Goal: Task Accomplishment & Management: Manage account settings

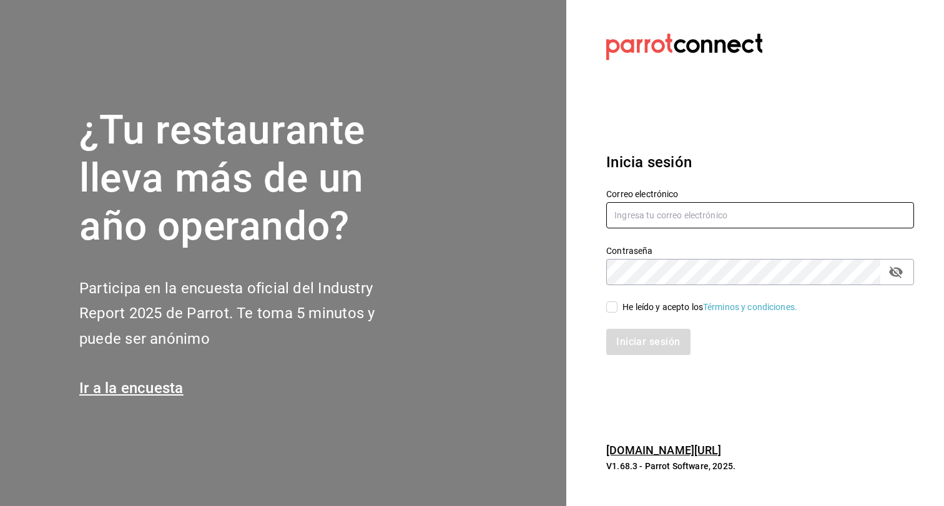
type input "[EMAIL_ADDRESS][DOMAIN_NAME]"
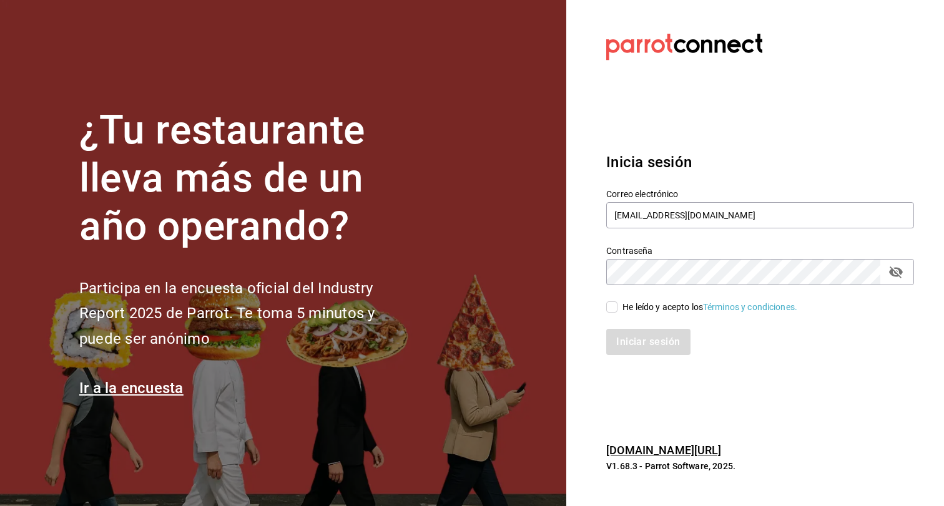
click at [615, 305] on input "He leído y acepto los Términos y condiciones." at bounding box center [611, 306] width 11 height 11
checkbox input "true"
click at [640, 335] on button "Iniciar sesión" at bounding box center [648, 342] width 85 height 26
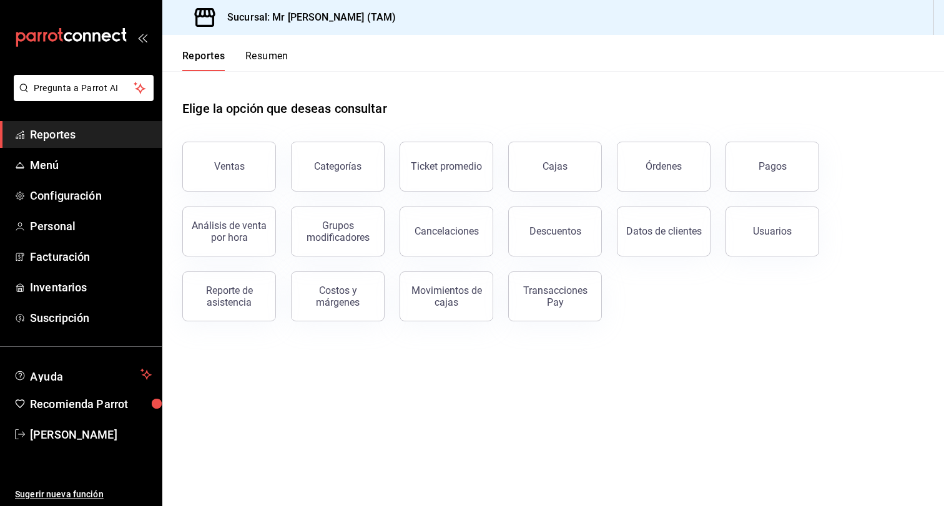
click at [504, 396] on main "Elige la opción que deseas consultar Ventas Categorías Ticket promedio Cajas Ór…" at bounding box center [552, 288] width 781 height 435
click at [115, 168] on span "Menú" at bounding box center [91, 165] width 122 height 17
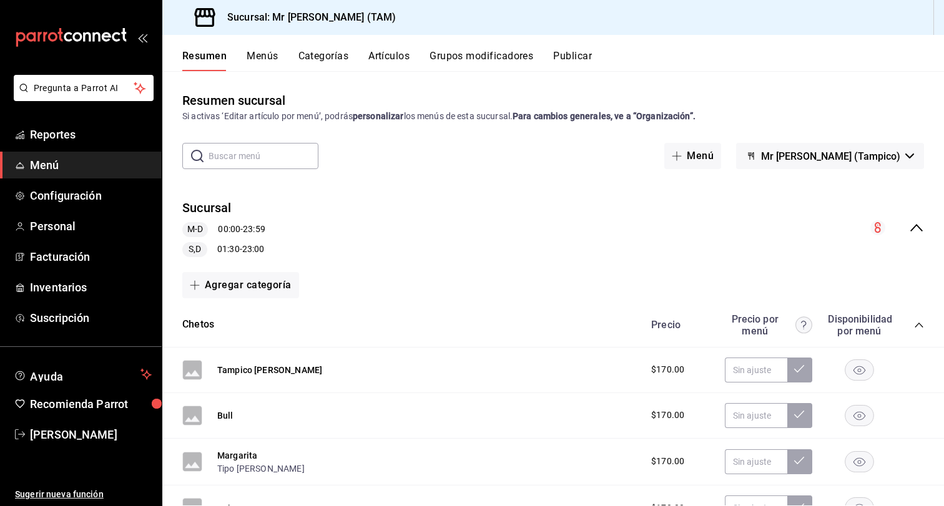
click at [330, 54] on button "Categorías" at bounding box center [323, 60] width 51 height 21
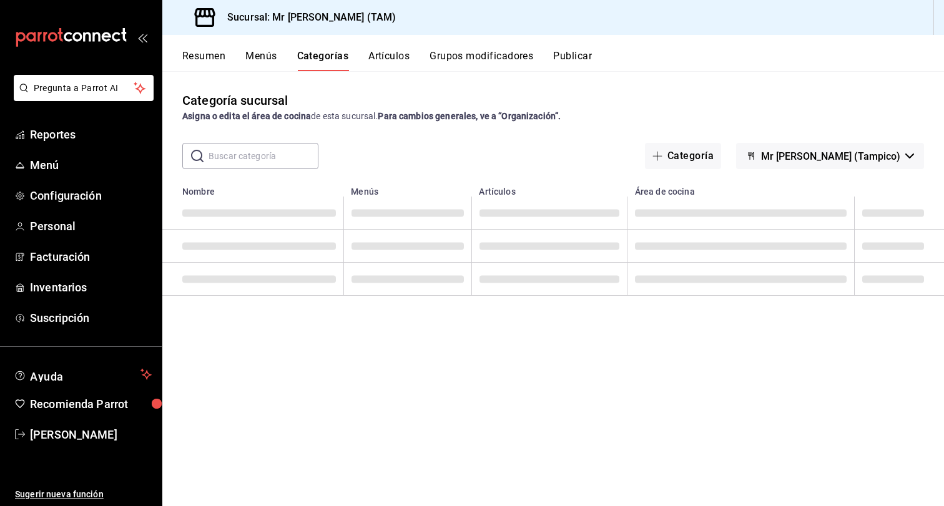
click at [265, 149] on input "text" at bounding box center [263, 156] width 110 height 25
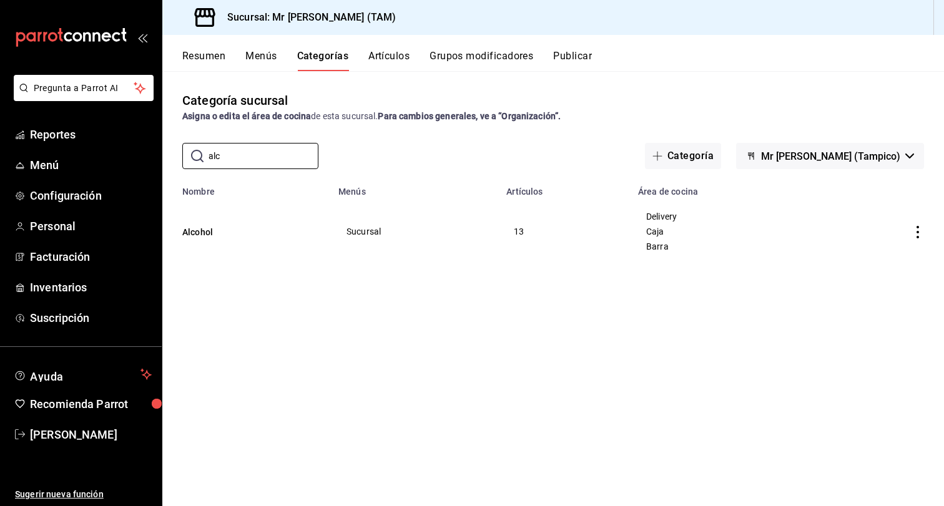
type input "alc"
drag, startPoint x: 270, startPoint y: 202, endPoint x: 196, endPoint y: 232, distance: 80.3
click at [196, 232] on button "Alcohol" at bounding box center [244, 232] width 125 height 12
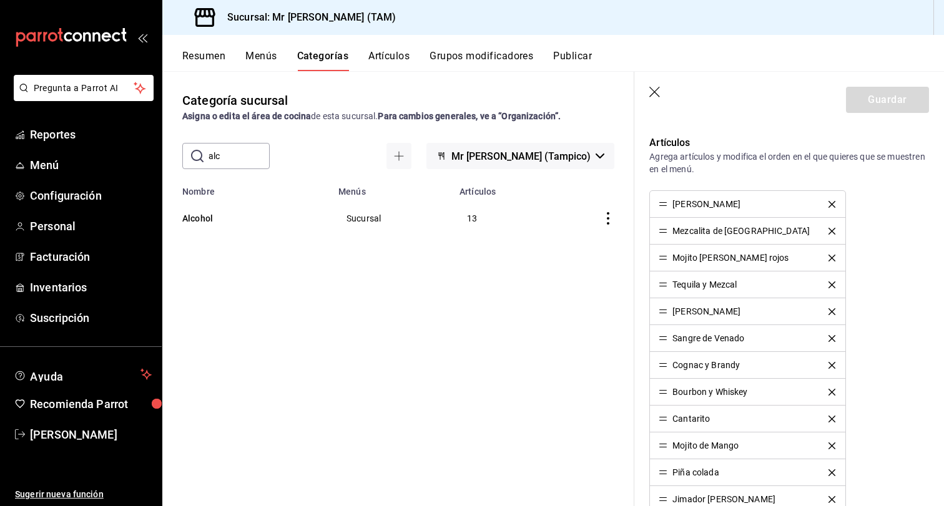
scroll to position [351, 0]
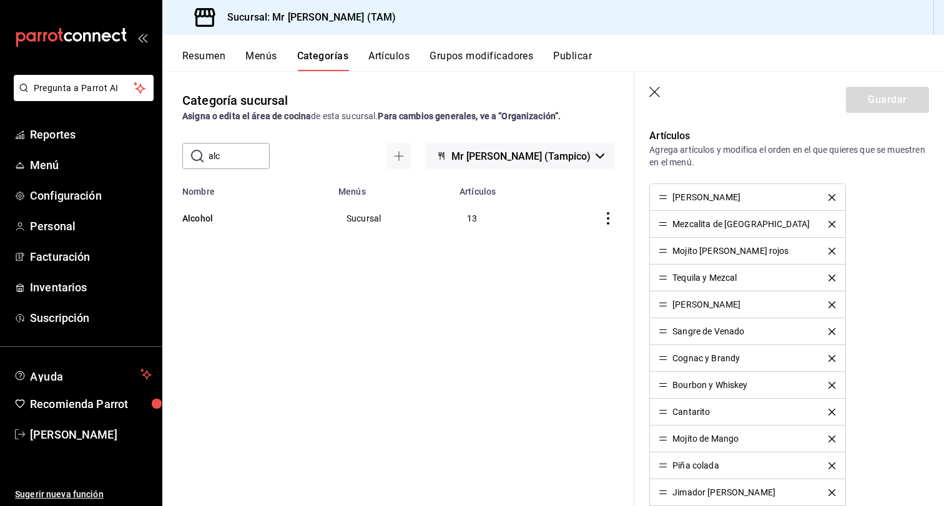
click at [562, 310] on div "Categoría sucursal Asigna o edita el área de cocina de esta sucursal. Para camb…" at bounding box center [398, 288] width 472 height 434
